Goal: Find specific page/section: Find specific page/section

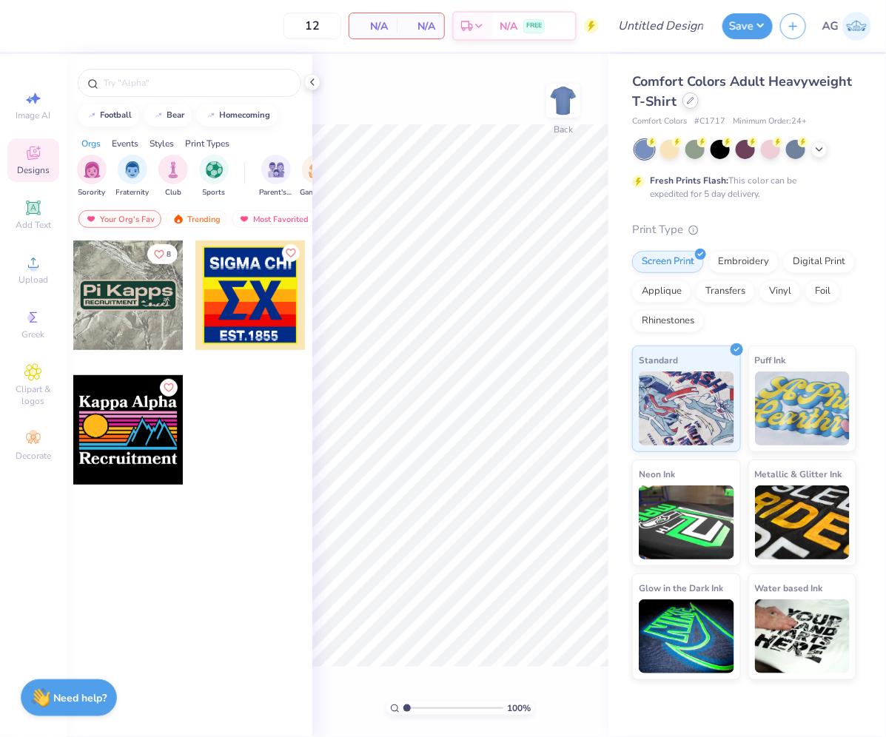
click at [689, 107] on div at bounding box center [690, 101] width 16 height 16
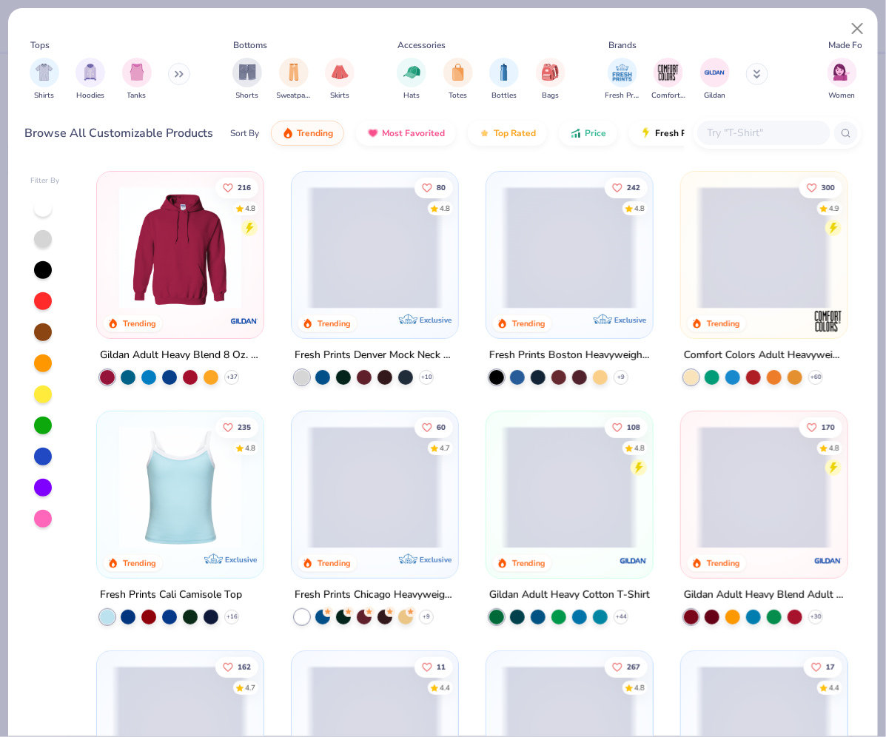
click at [726, 134] on input "text" at bounding box center [763, 132] width 114 height 17
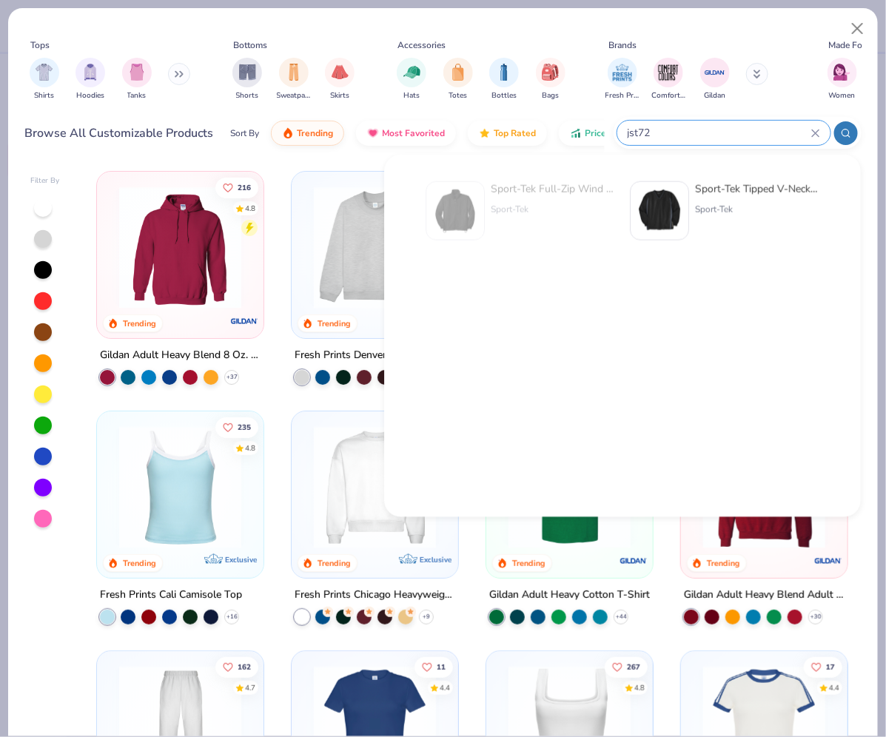
type input "jst72"
click at [696, 209] on div "Sport-Tek" at bounding box center [757, 209] width 124 height 13
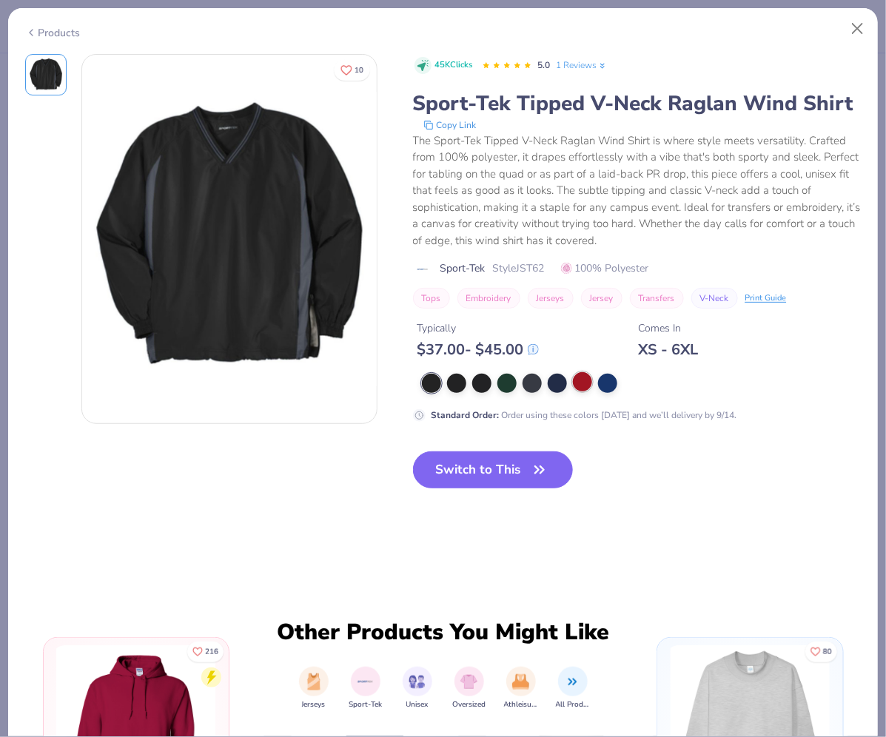
click at [580, 386] on div at bounding box center [582, 381] width 19 height 19
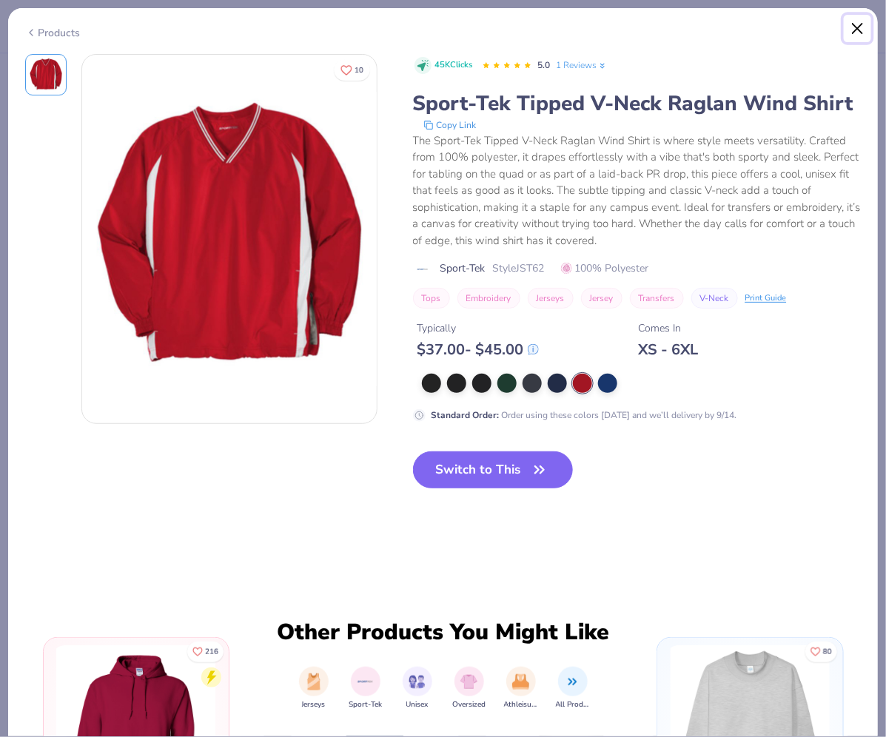
click at [859, 33] on button "Close" at bounding box center [858, 29] width 28 height 28
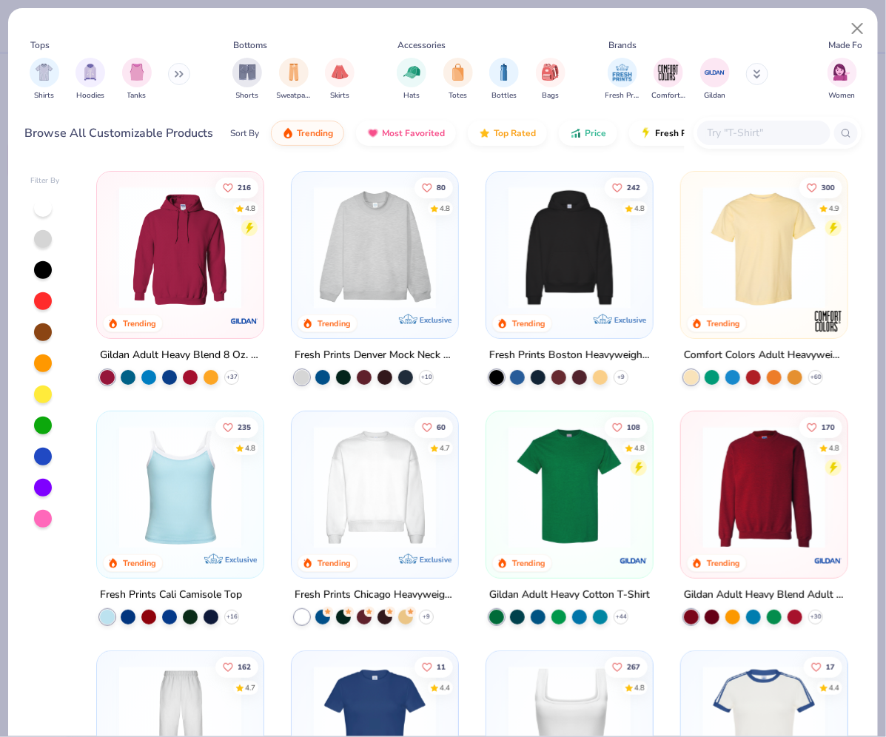
click at [738, 130] on input "text" at bounding box center [763, 132] width 114 height 17
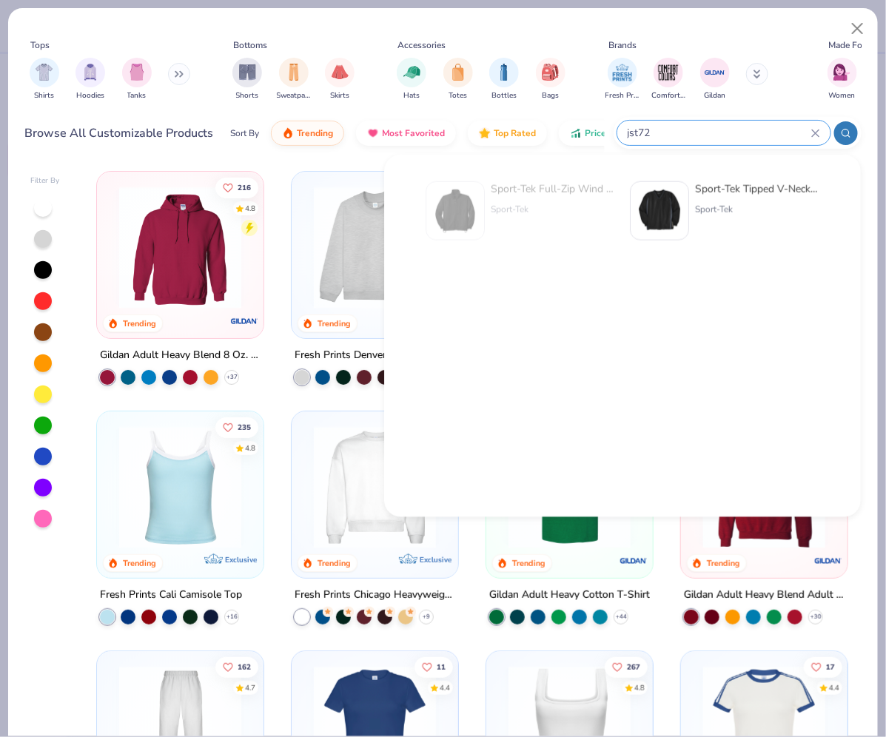
type input "jst72"
click at [500, 184] on div "Sport-Tek Full-Zip Wind Jacket" at bounding box center [553, 189] width 124 height 16
click at [548, 203] on div "Sport-Tek" at bounding box center [553, 209] width 124 height 13
click at [701, 190] on div "Sport-Tek Tipped V-Neck Raglan Wind Shirt" at bounding box center [757, 189] width 124 height 16
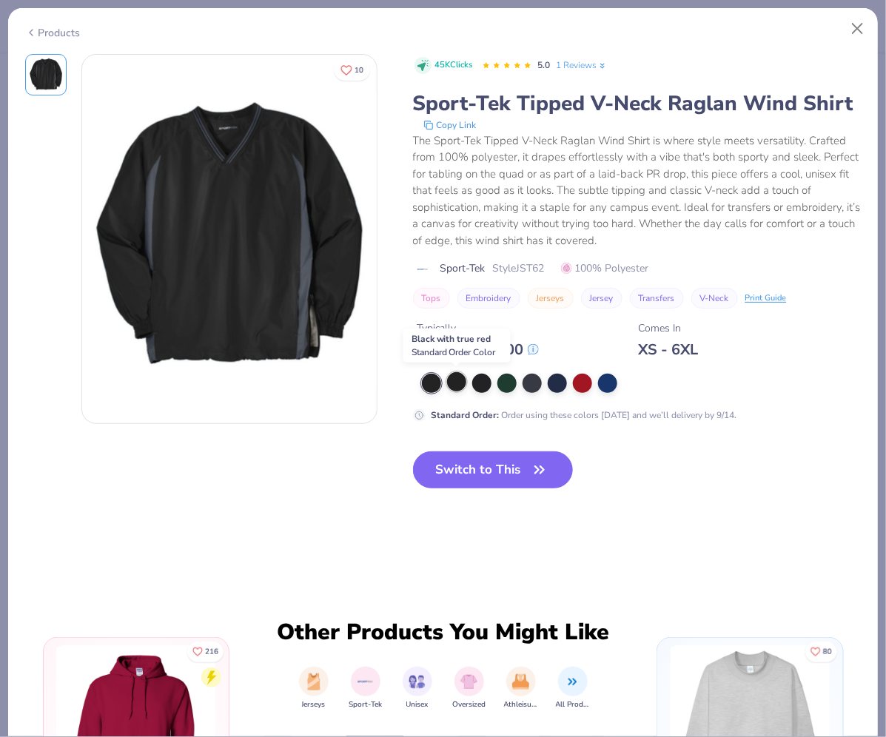
click at [463, 377] on div at bounding box center [456, 381] width 19 height 19
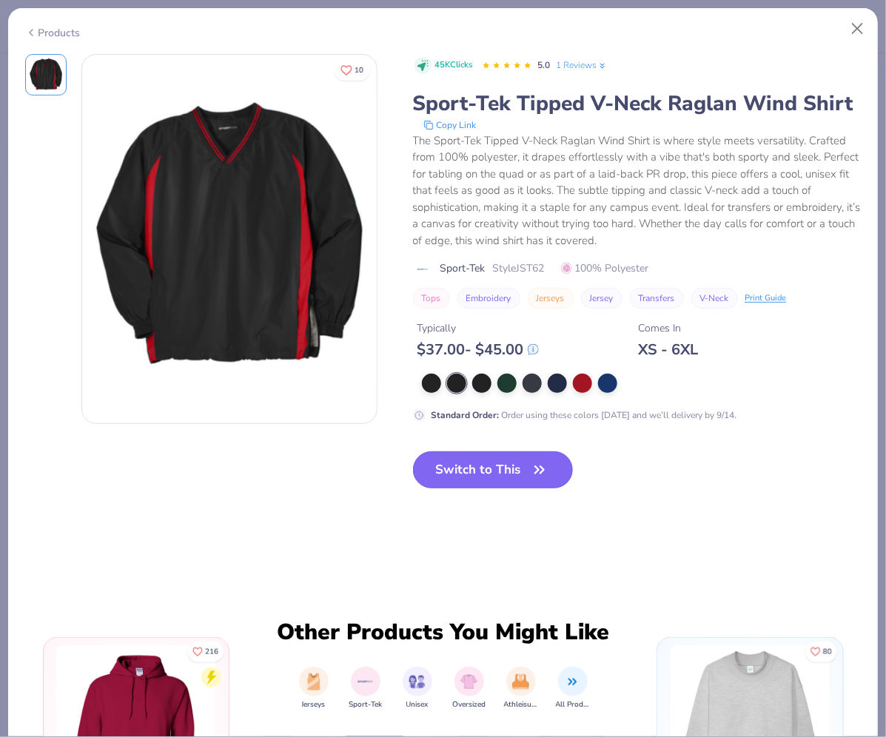
click at [486, 460] on button "Switch to This" at bounding box center [493, 469] width 161 height 37
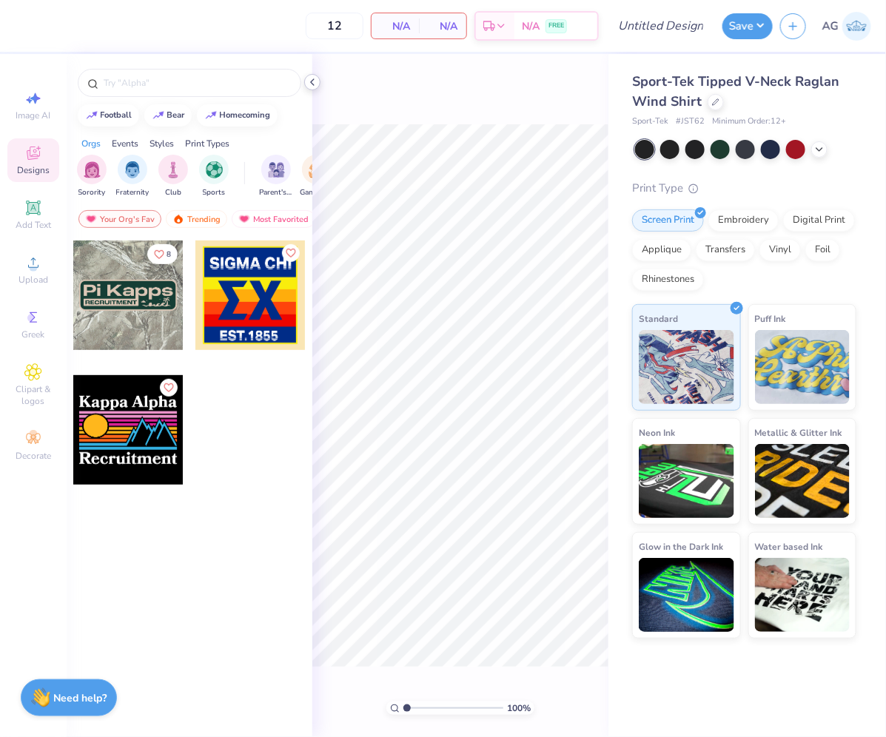
click at [315, 89] on div at bounding box center [312, 82] width 16 height 16
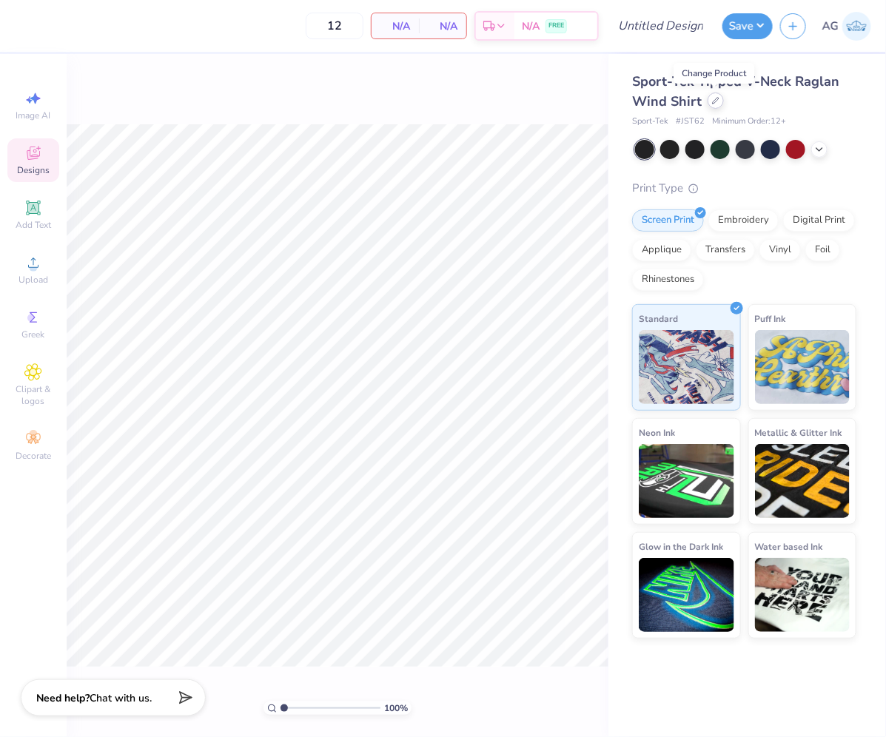
click at [715, 101] on icon at bounding box center [716, 101] width 6 height 6
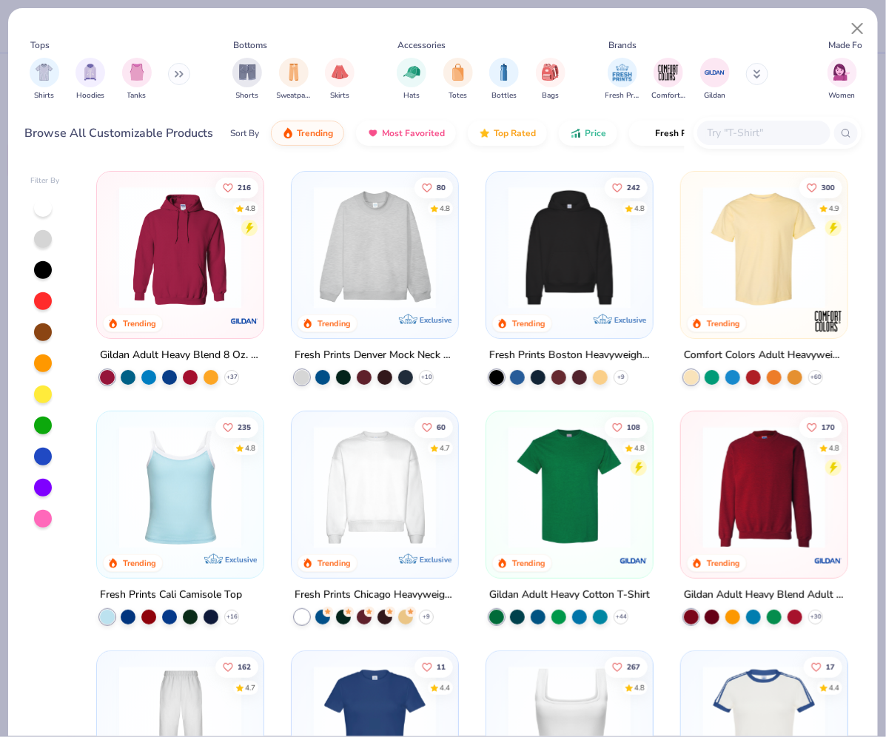
click at [729, 144] on div at bounding box center [763, 133] width 133 height 24
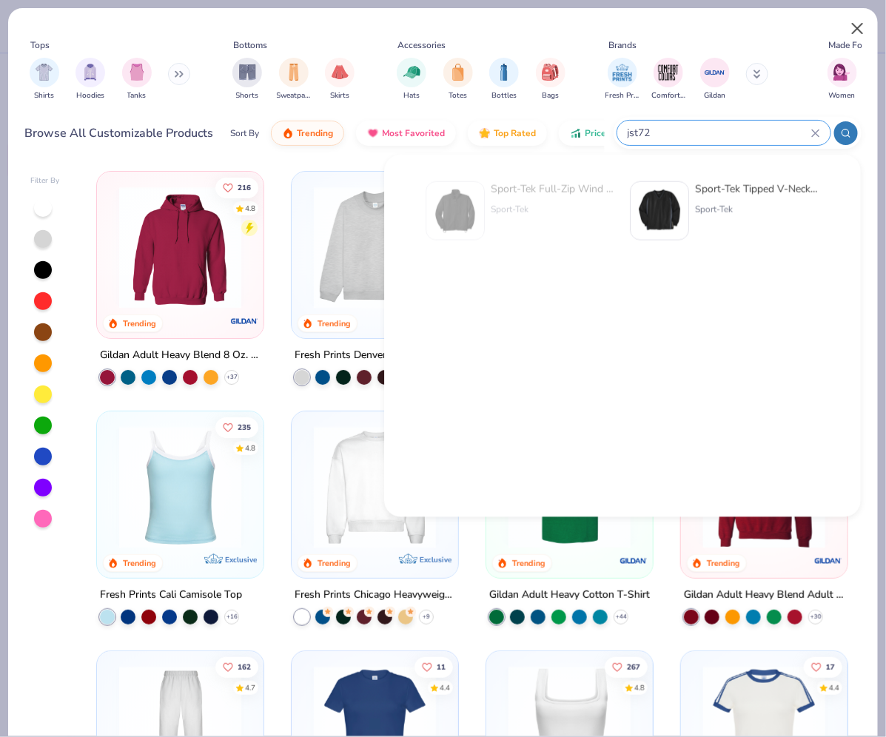
type input "jst72"
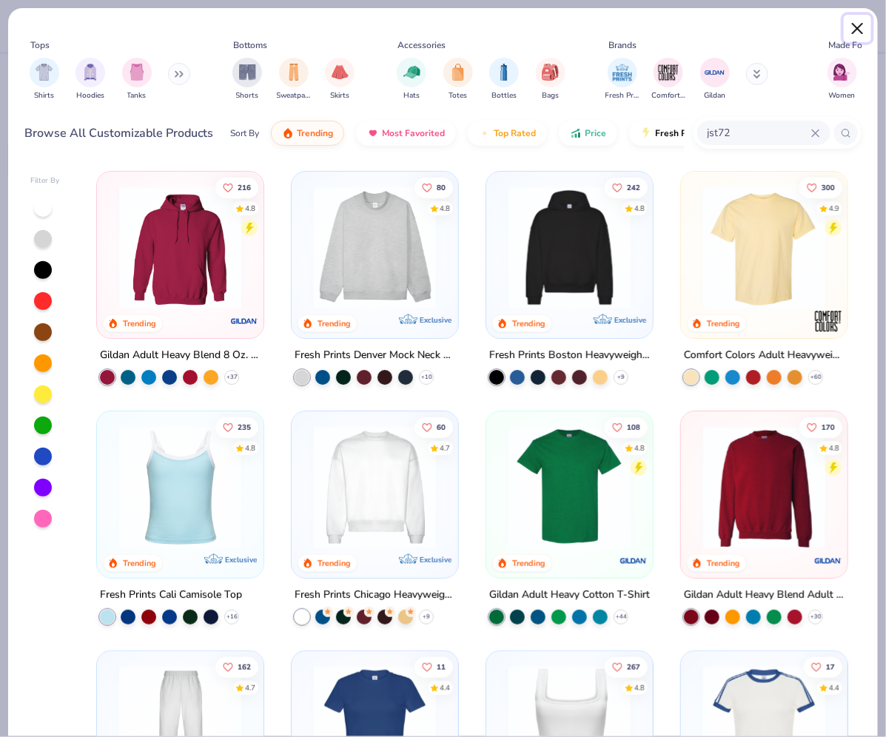
click at [864, 25] on button "Close" at bounding box center [858, 29] width 28 height 28
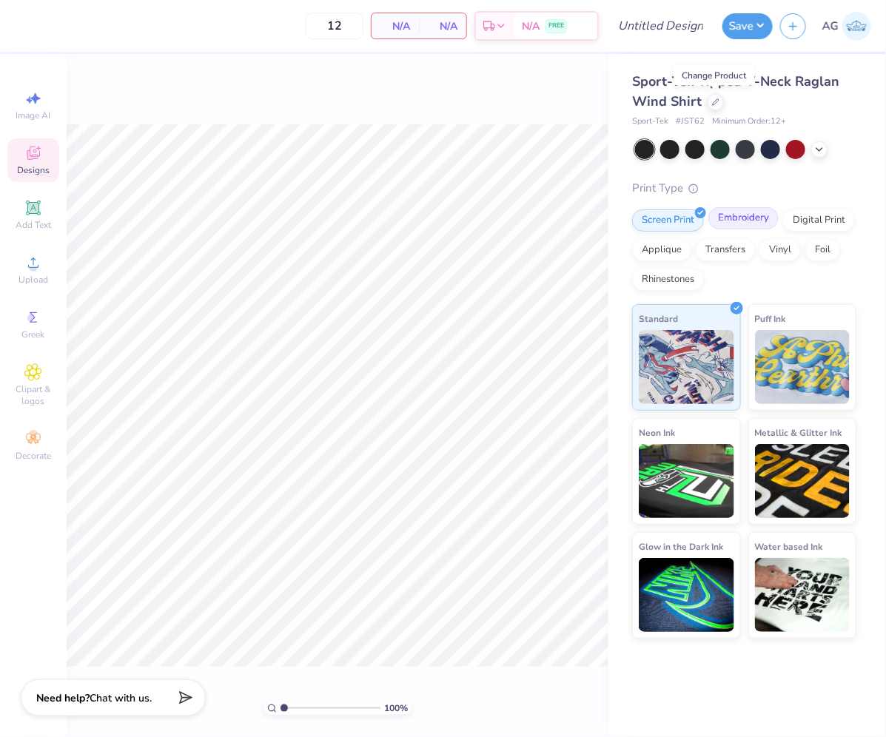
click at [742, 218] on div "Embroidery" at bounding box center [743, 218] width 70 height 22
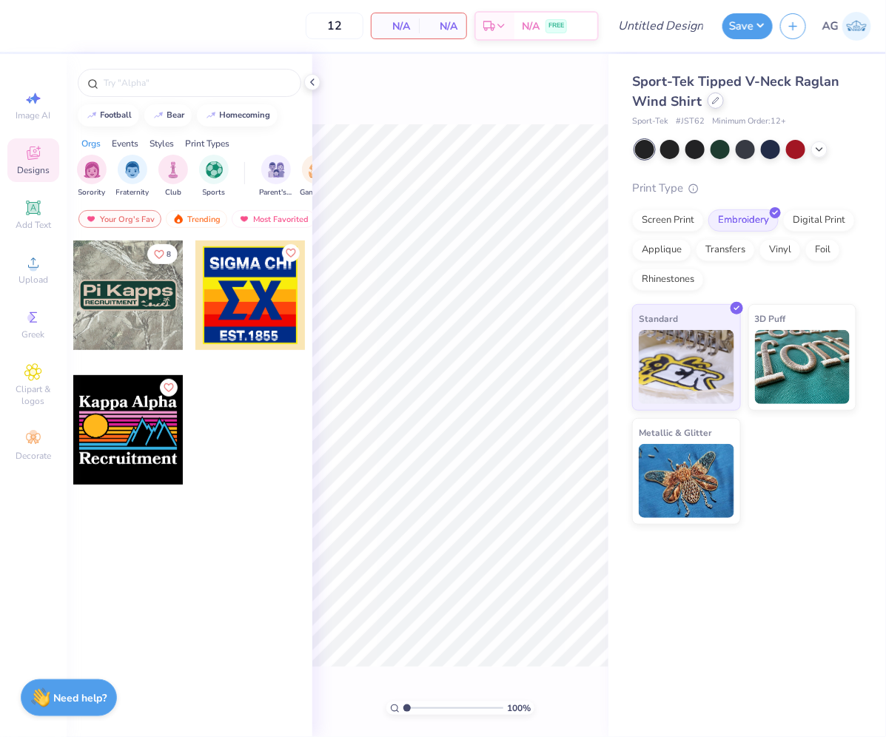
click at [716, 101] on icon at bounding box center [715, 100] width 7 height 7
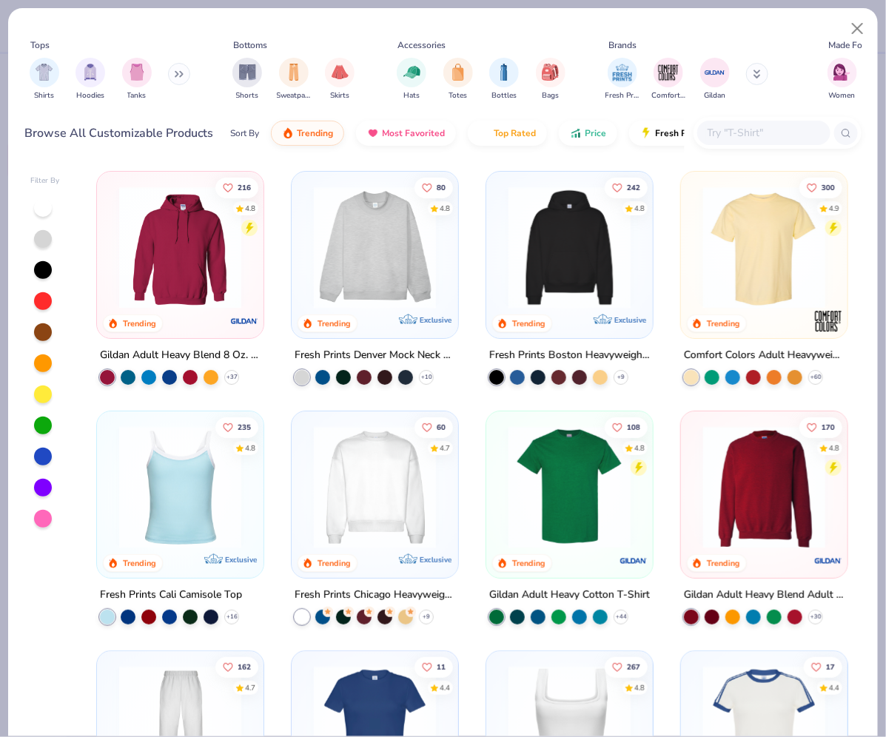
click at [719, 131] on input "text" at bounding box center [763, 132] width 114 height 17
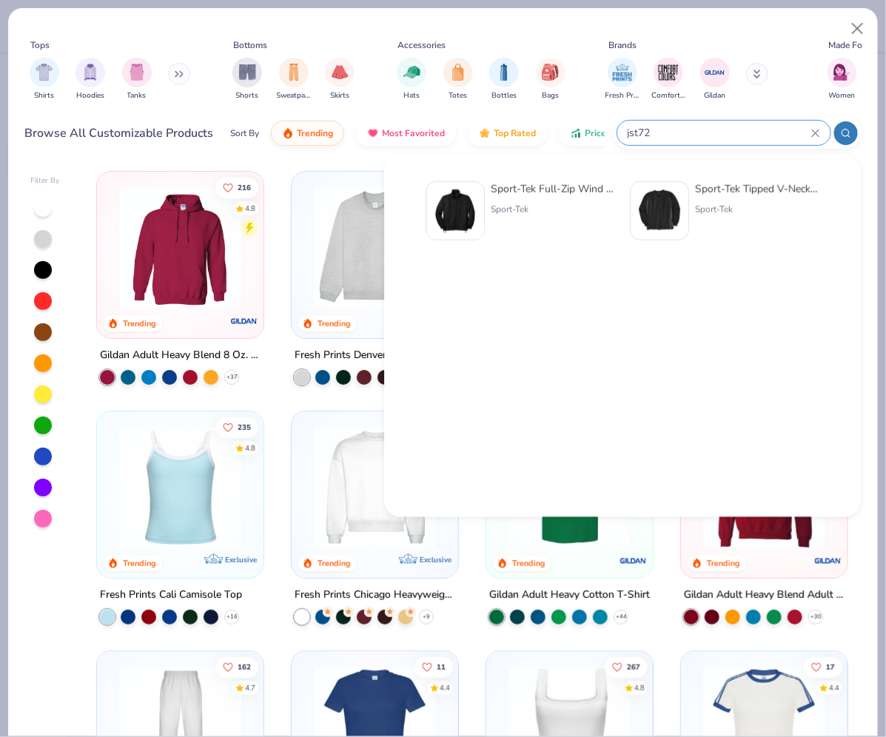
type input "jst72"
click at [506, 185] on div "Sport-Tek Full-Zip Wind Jacket" at bounding box center [553, 189] width 124 height 16
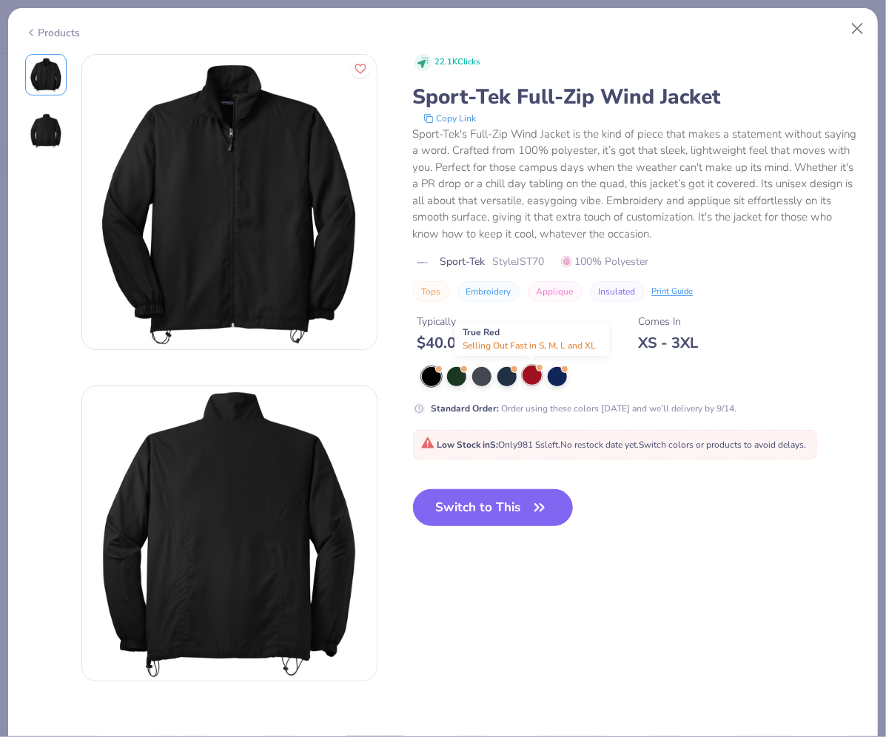
click at [529, 372] on div at bounding box center [532, 375] width 19 height 19
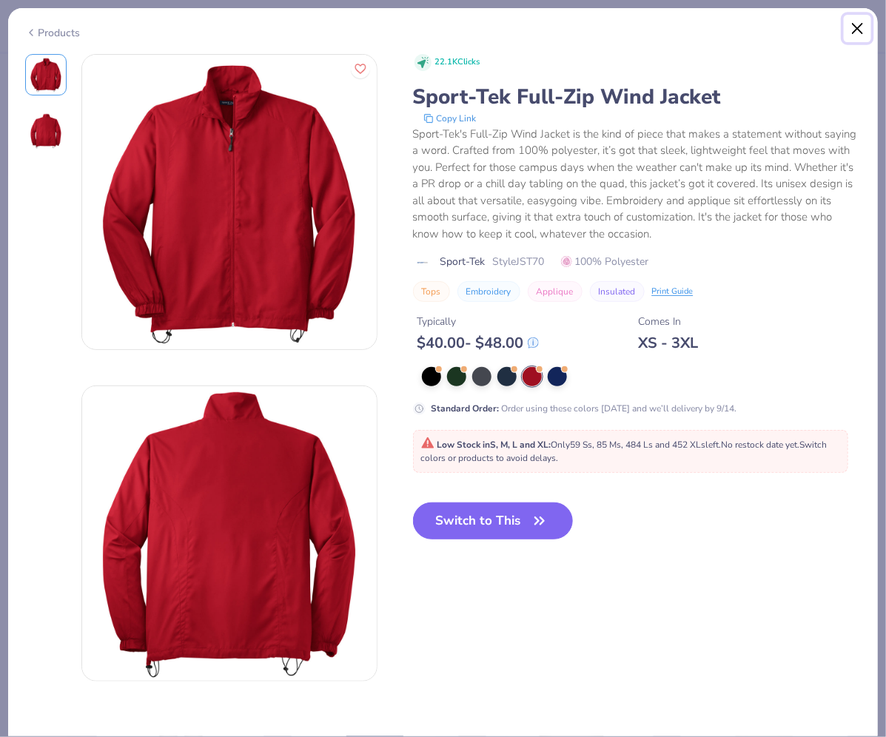
click at [861, 27] on button "Close" at bounding box center [858, 29] width 28 height 28
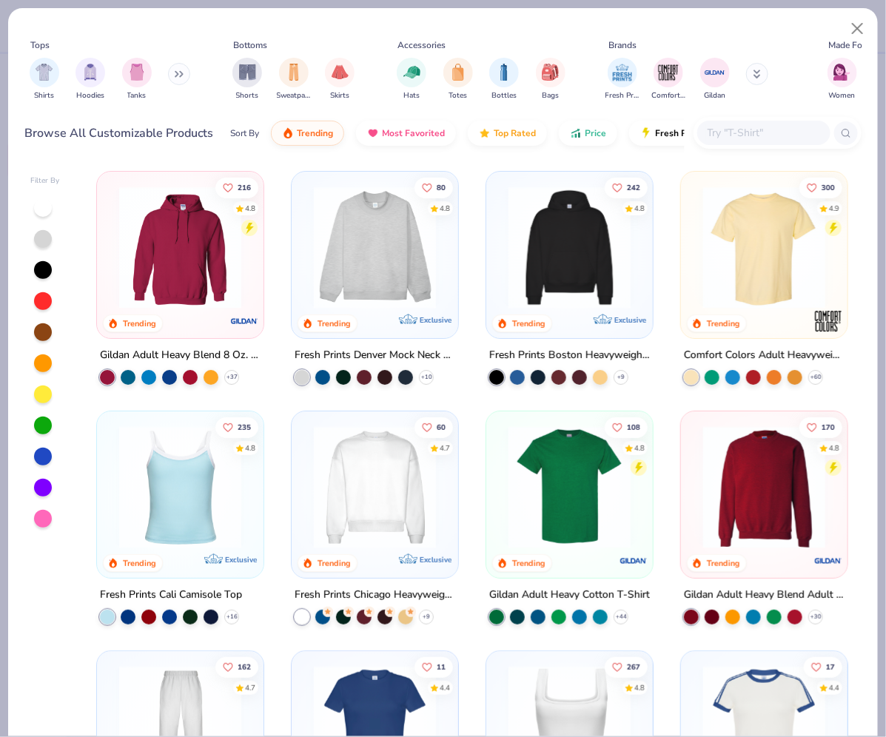
click at [725, 135] on input "text" at bounding box center [763, 132] width 114 height 17
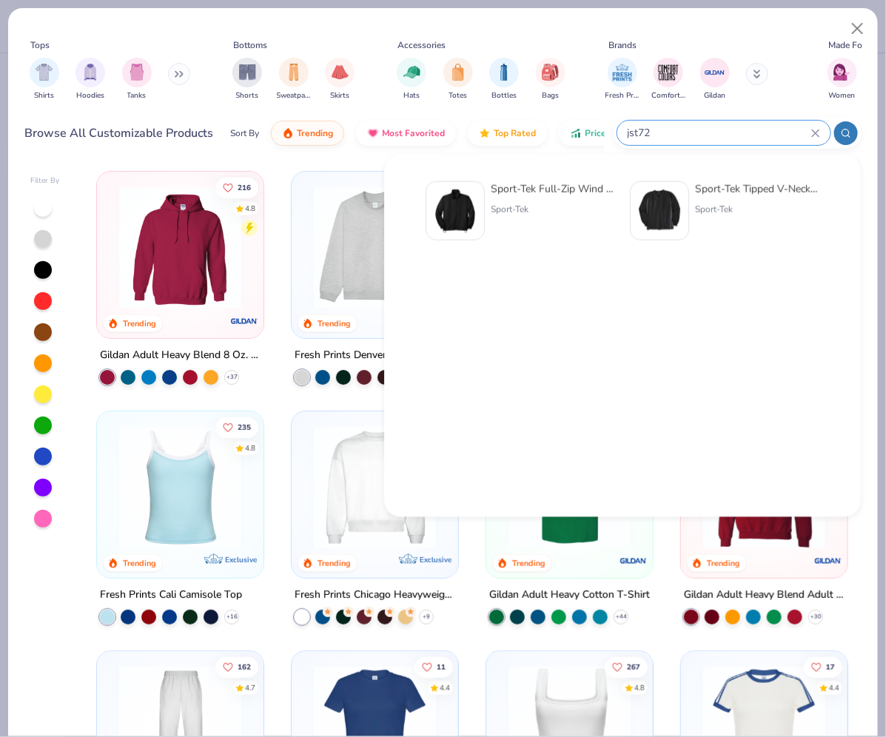
type input "jst72"
click at [736, 189] on div "Sport-Tek Tipped V-Neck Raglan Wind Shirt" at bounding box center [757, 189] width 124 height 16
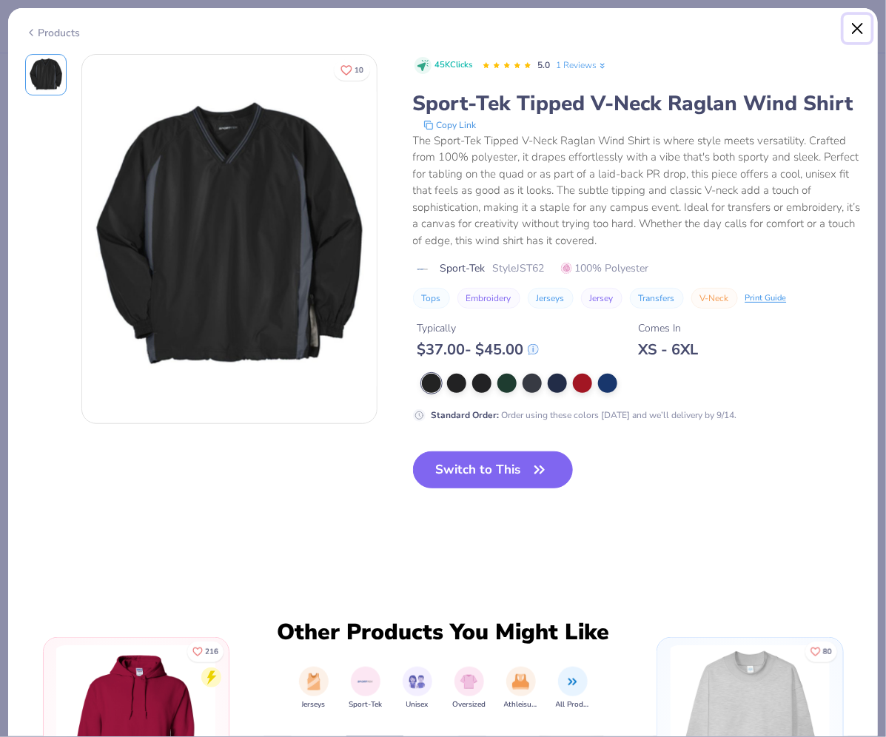
click at [859, 21] on button "Close" at bounding box center [858, 29] width 28 height 28
